Goal: Task Accomplishment & Management: Complete application form

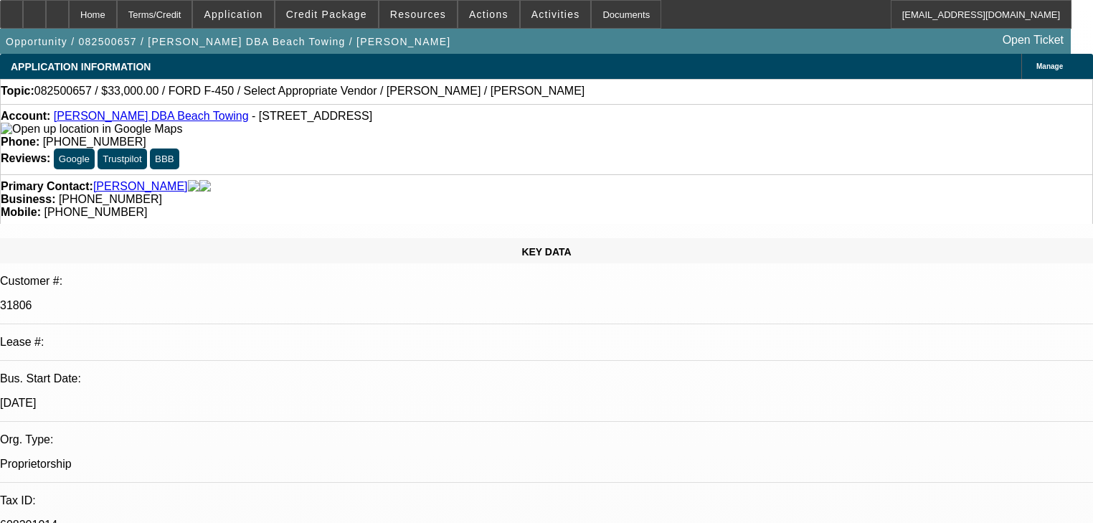
select select "0"
select select "2"
select select "0.1"
select select "4"
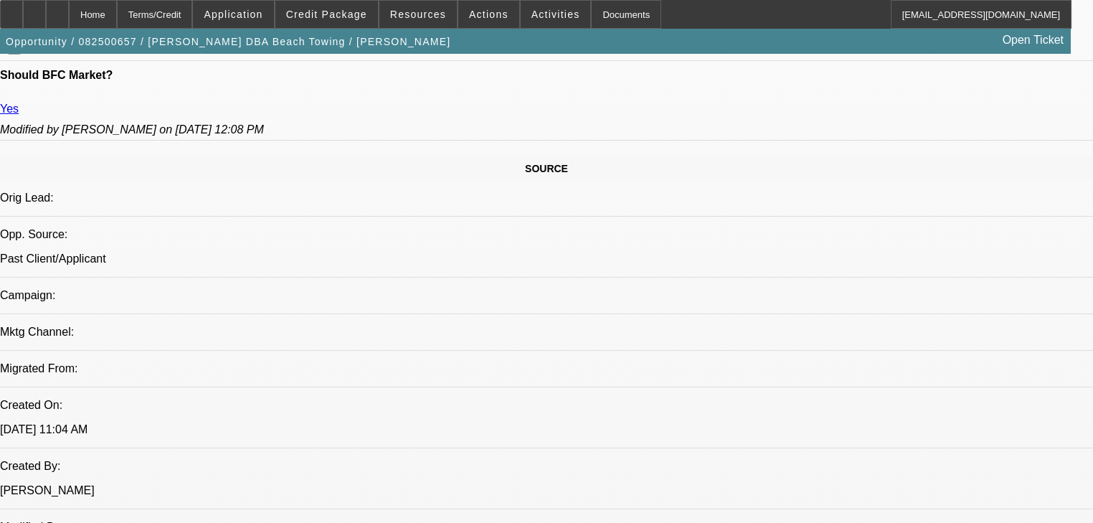
scroll to position [804, 0]
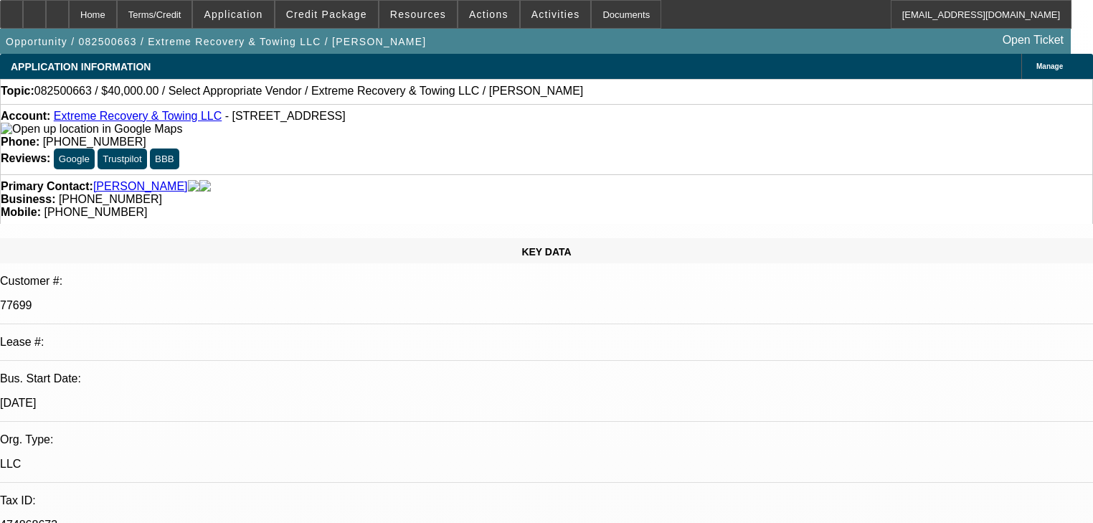
select select "0"
select select "2"
select select "0.1"
select select "4"
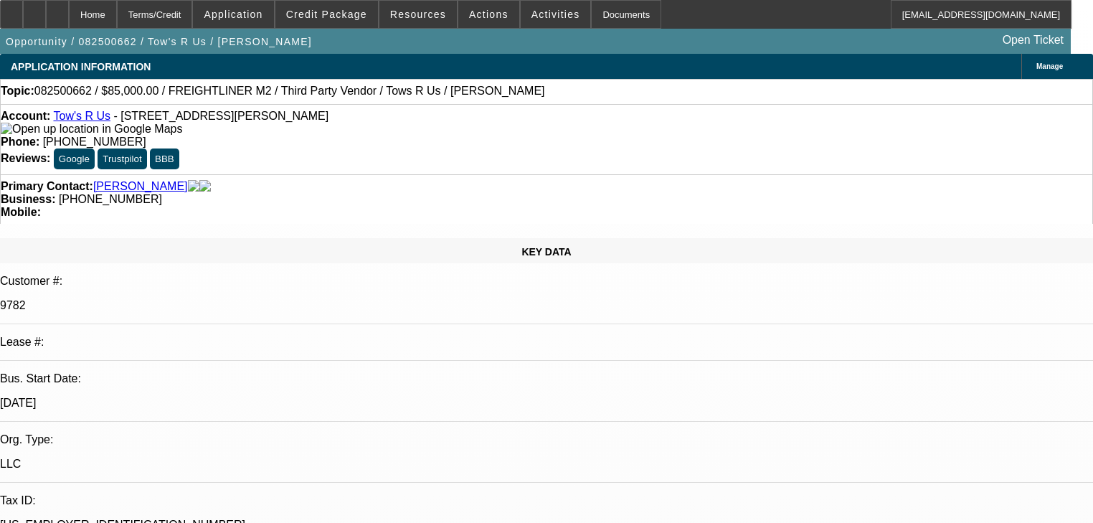
select select "0"
select select "2"
select select "0.1"
select select "4"
